Goal: Task Accomplishment & Management: Manage account settings

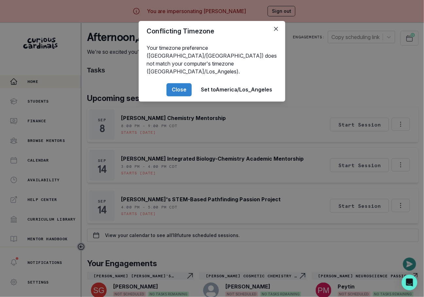
click at [132, 156] on div "Conflicting Timezone Your timezone preference (America/[GEOGRAPHIC_DATA]) does …" at bounding box center [212, 148] width 424 height 297
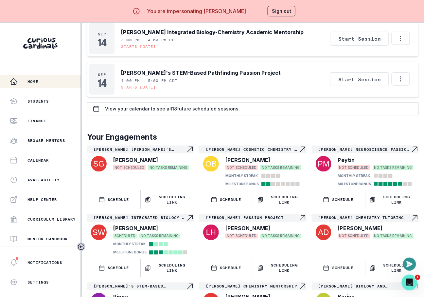
scroll to position [176, 0]
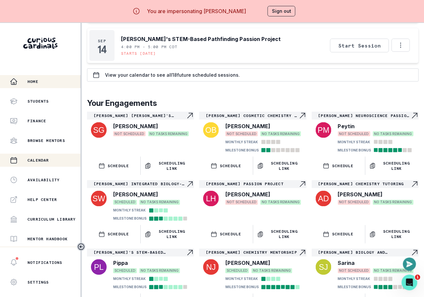
click at [50, 157] on div "Calendar" at bounding box center [45, 160] width 71 height 8
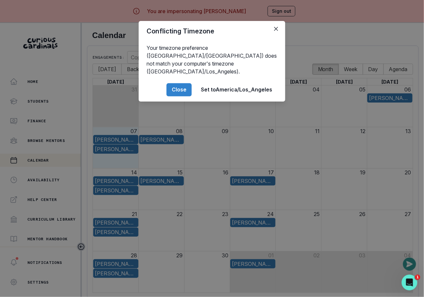
click at [119, 161] on div "Conflicting Timezone Your timezone preference (America/[GEOGRAPHIC_DATA]) does …" at bounding box center [212, 148] width 424 height 297
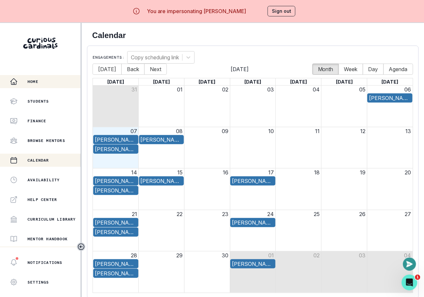
click at [45, 83] on div "Home" at bounding box center [45, 82] width 71 height 8
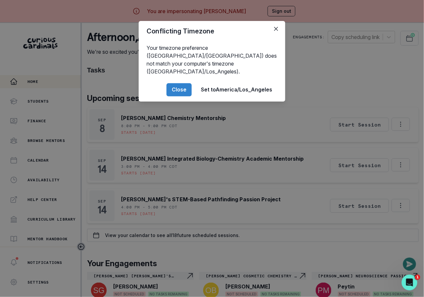
click at [260, 254] on div "Conflicting Timezone Your timezone preference (America/[GEOGRAPHIC_DATA]) does …" at bounding box center [212, 148] width 424 height 297
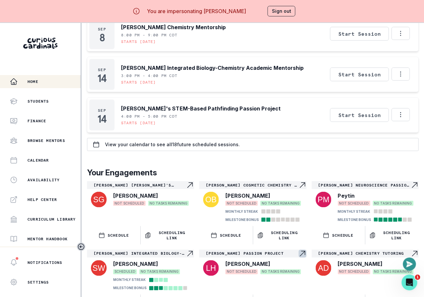
scroll to position [176, 0]
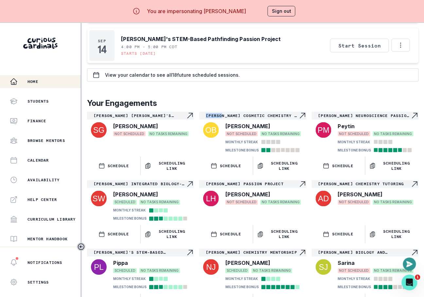
click at [281, 8] on button "Sign out" at bounding box center [282, 11] width 28 height 10
